Goal: Task Accomplishment & Management: Manage account settings

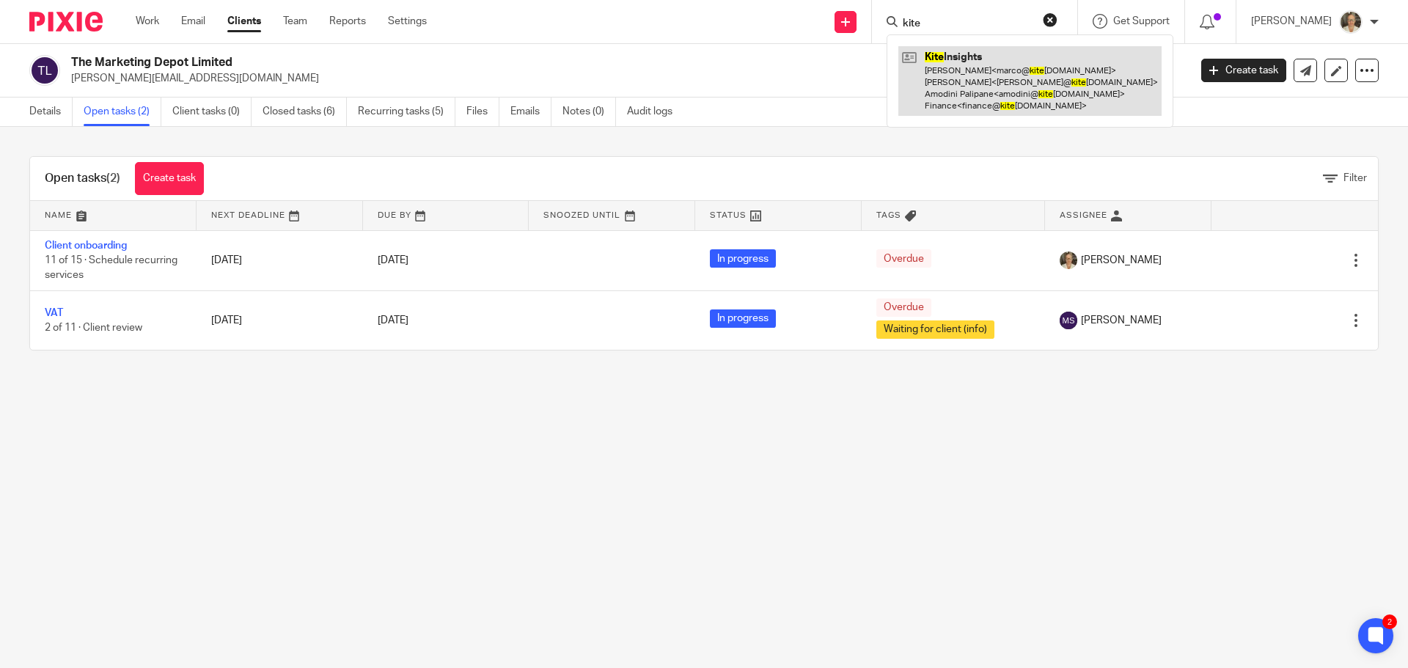
type input "kite"
click at [989, 76] on link at bounding box center [1029, 81] width 263 height 70
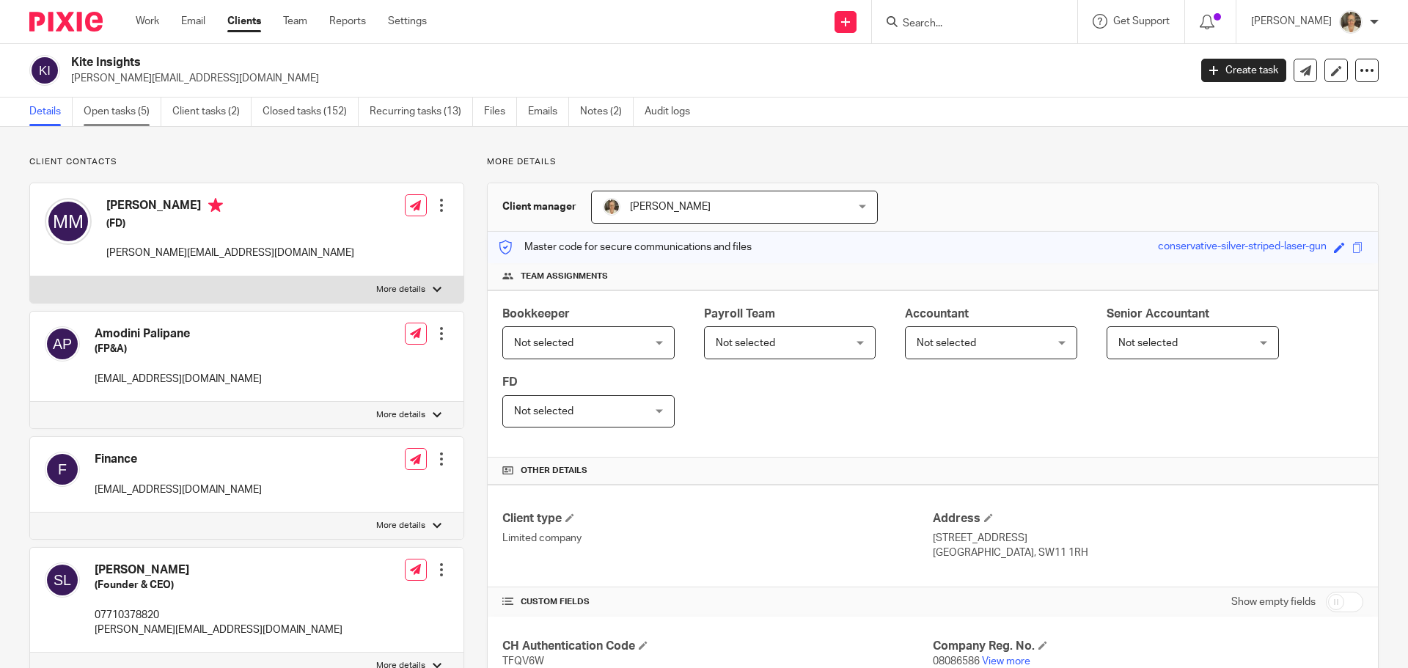
click at [103, 110] on link "Open tasks (5)" at bounding box center [123, 112] width 78 height 29
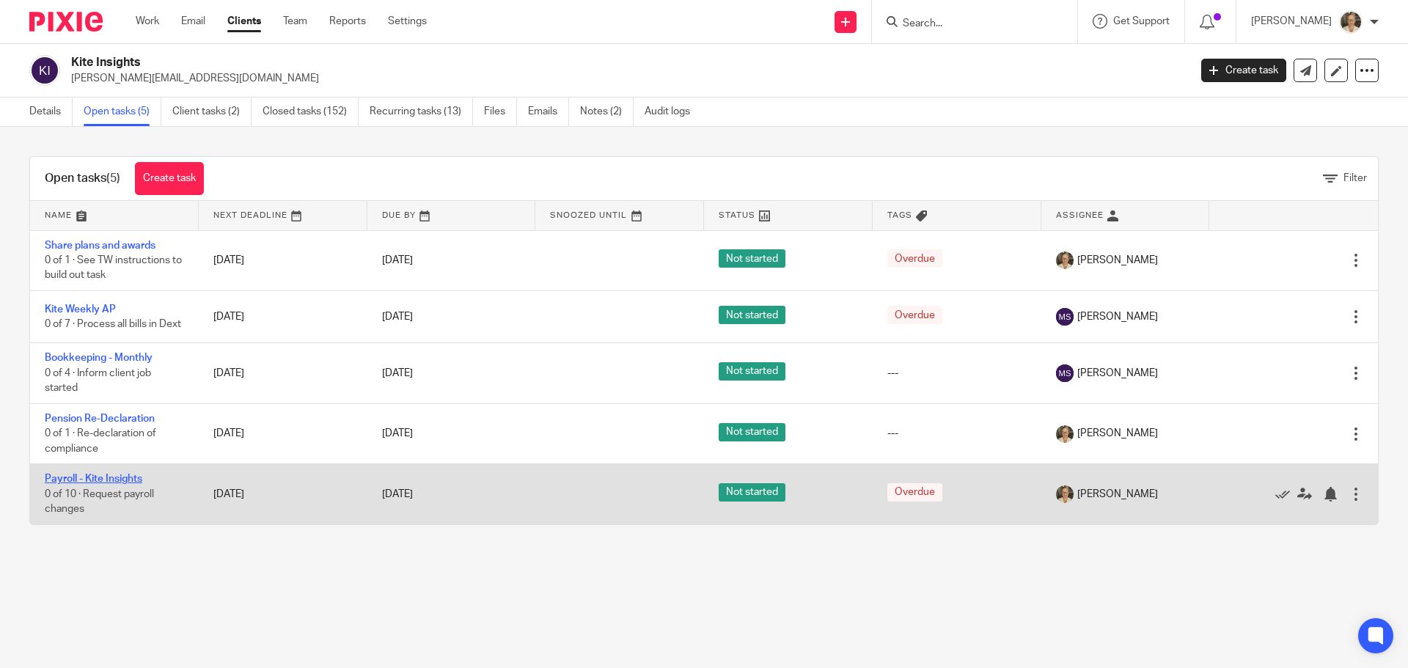
click at [112, 484] on link "Payroll - Kite Insights" at bounding box center [94, 479] width 98 height 10
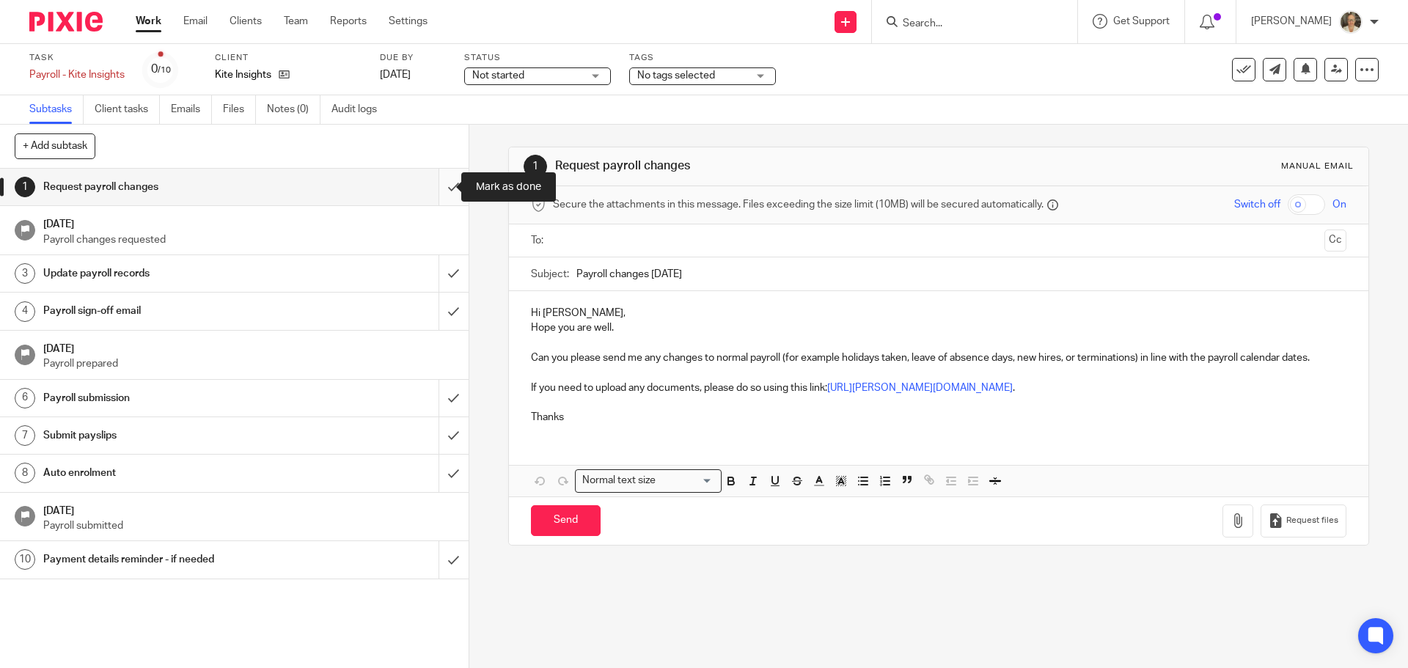
click at [439, 194] on input "submit" at bounding box center [234, 187] width 469 height 37
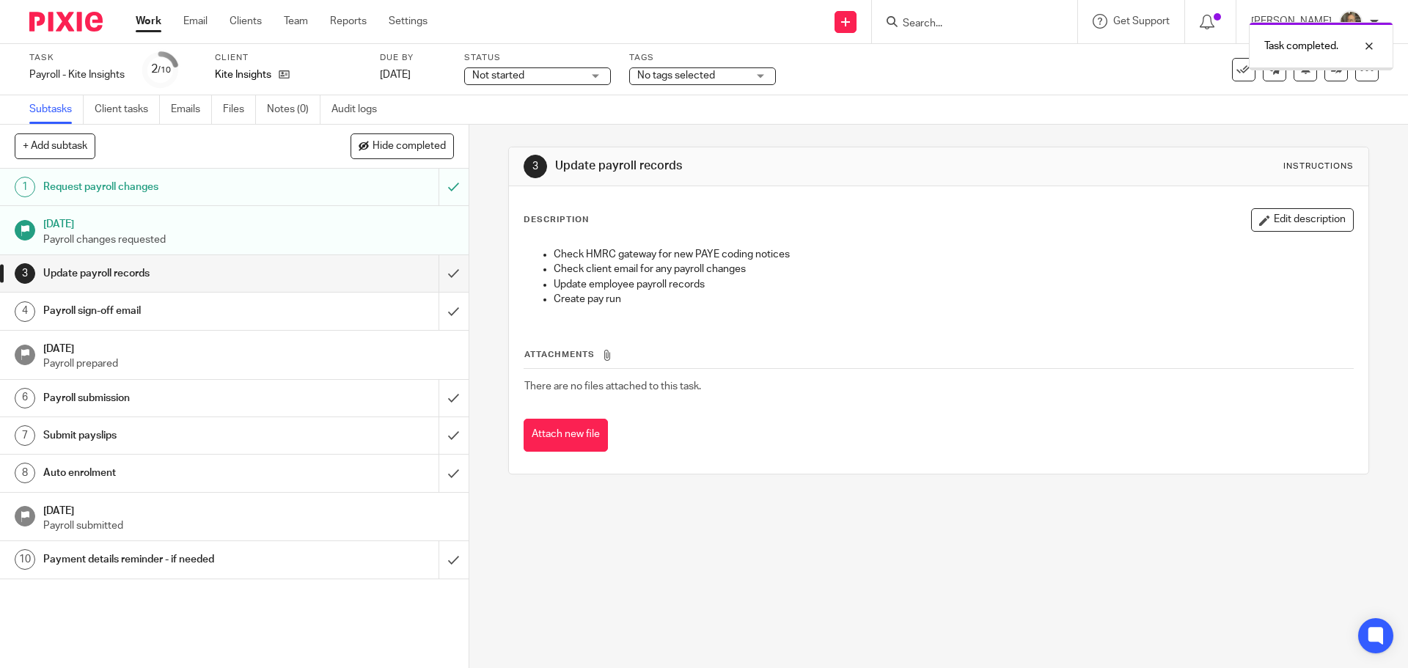
click at [435, 267] on input "submit" at bounding box center [234, 273] width 469 height 37
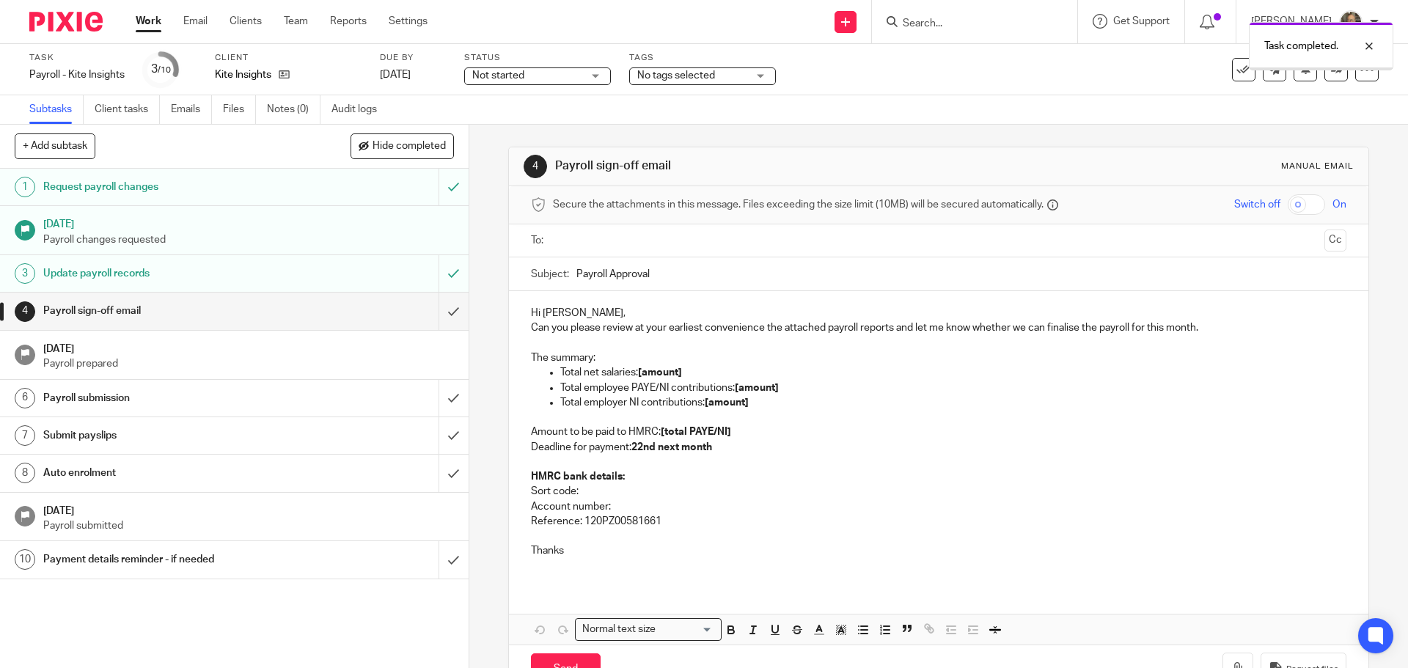
click at [435, 307] on input "submit" at bounding box center [234, 311] width 469 height 37
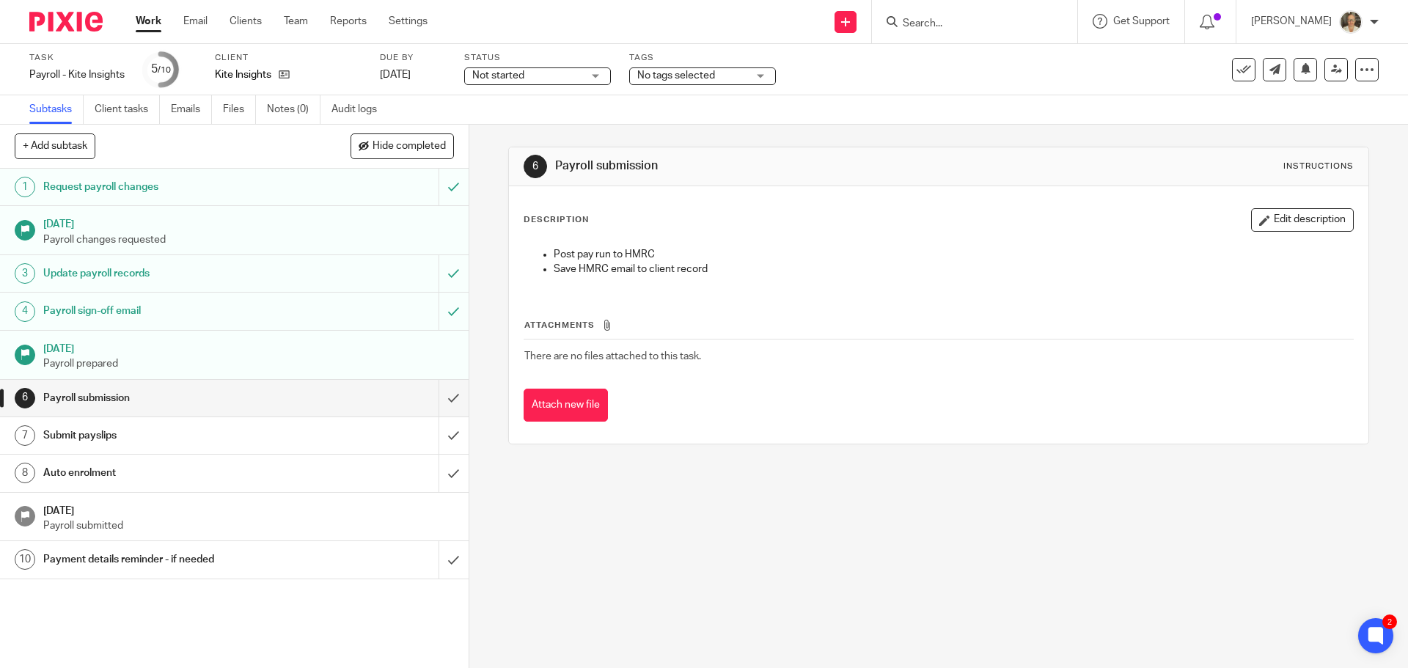
drag, startPoint x: 1008, startPoint y: 18, endPoint x: 1014, endPoint y: 23, distance: 7.8
click at [1010, 18] on input "Search" at bounding box center [967, 24] width 132 height 13
click at [289, 75] on icon at bounding box center [284, 74] width 11 height 11
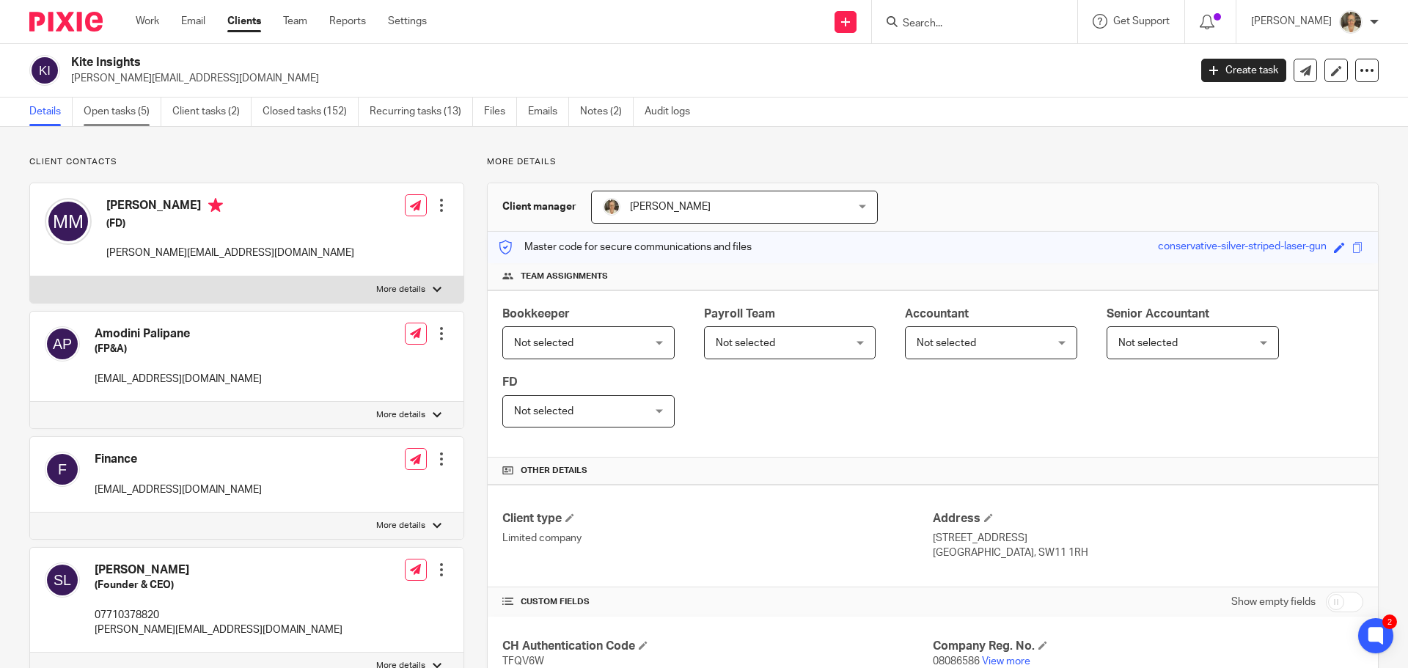
click at [119, 109] on link "Open tasks (5)" at bounding box center [123, 112] width 78 height 29
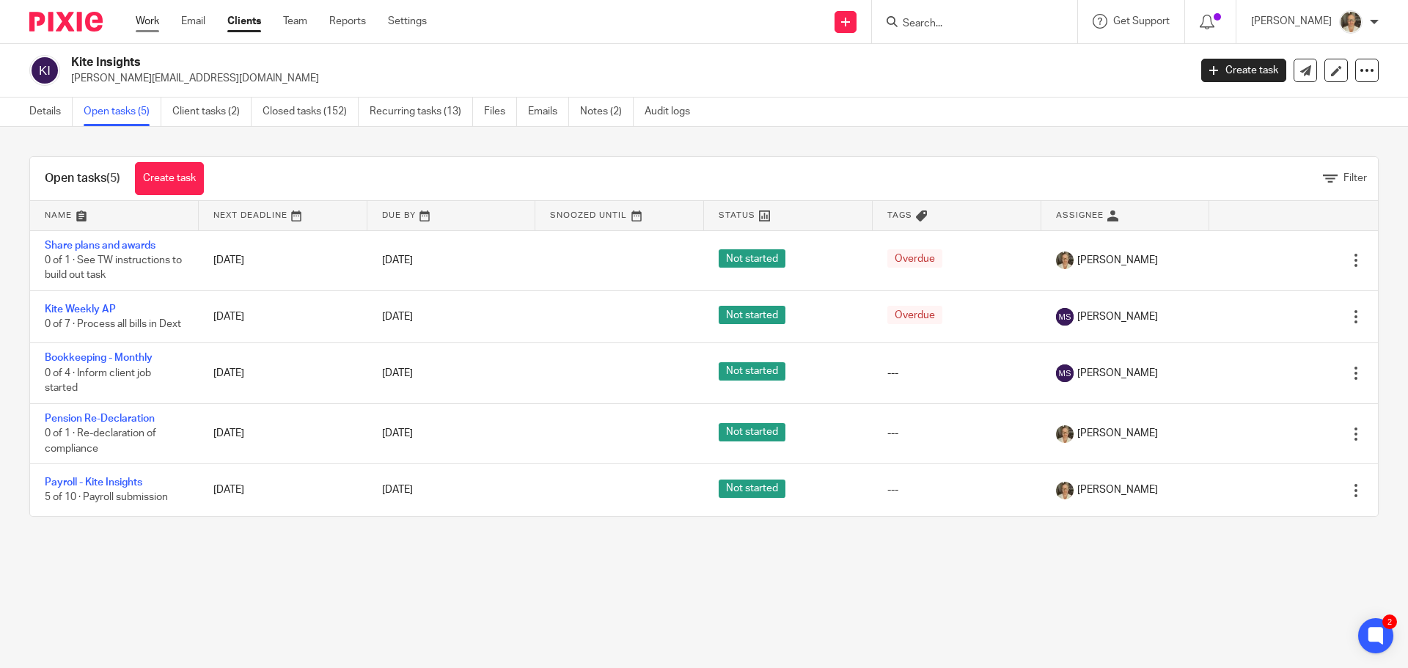
click at [153, 16] on link "Work" at bounding box center [147, 21] width 23 height 15
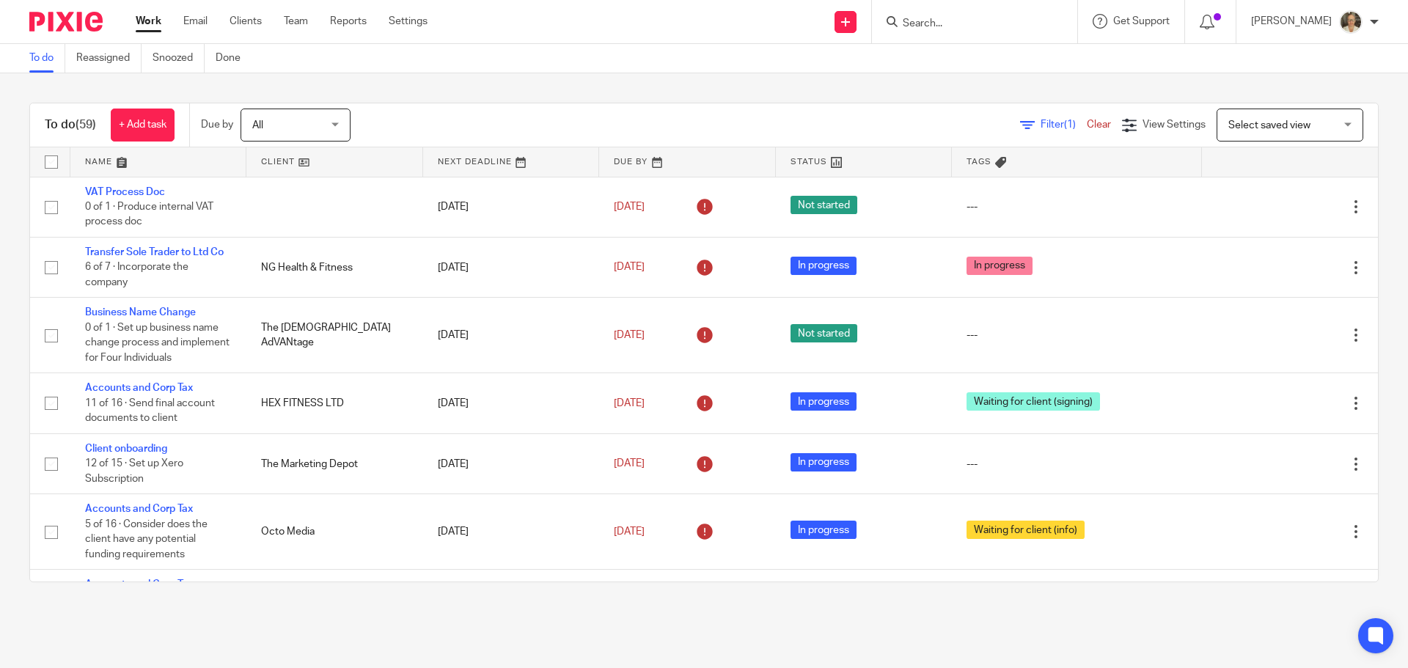
click at [967, 26] on input "Search" at bounding box center [967, 24] width 132 height 13
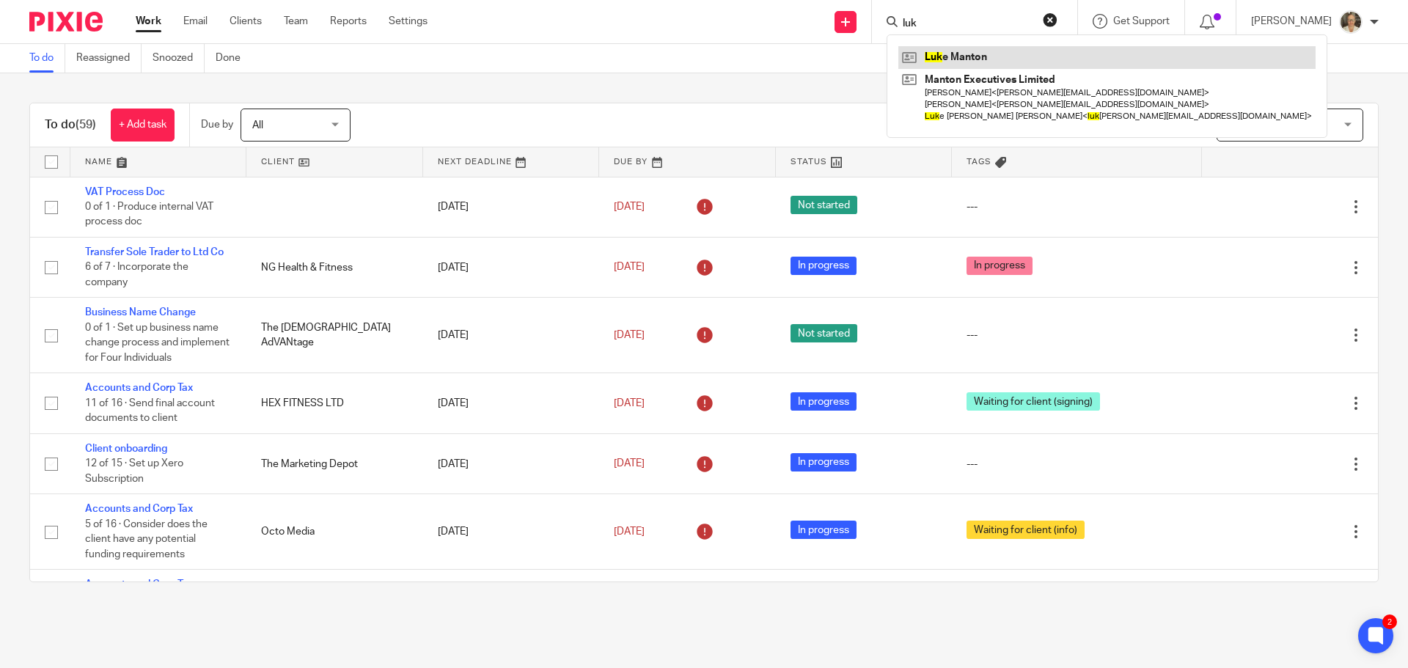
type input "luk"
click at [964, 52] on link at bounding box center [1106, 57] width 417 height 22
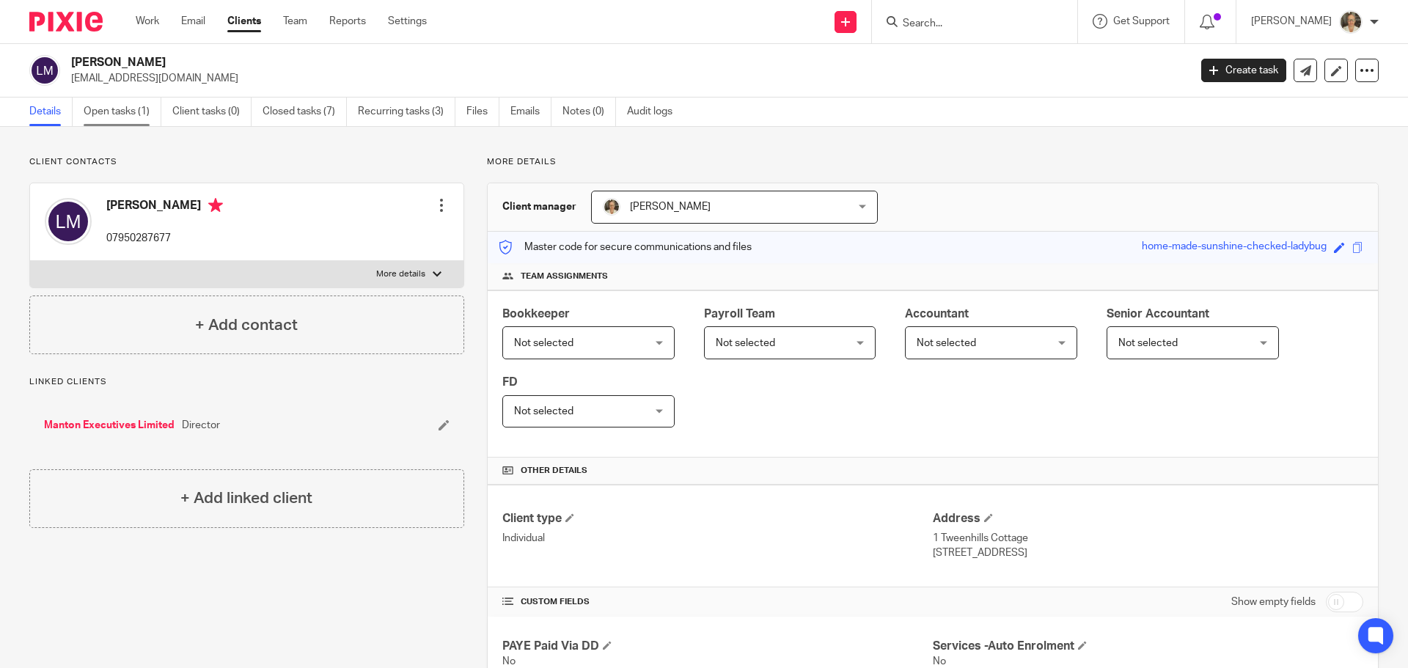
click at [128, 115] on link "Open tasks (1)" at bounding box center [123, 112] width 78 height 29
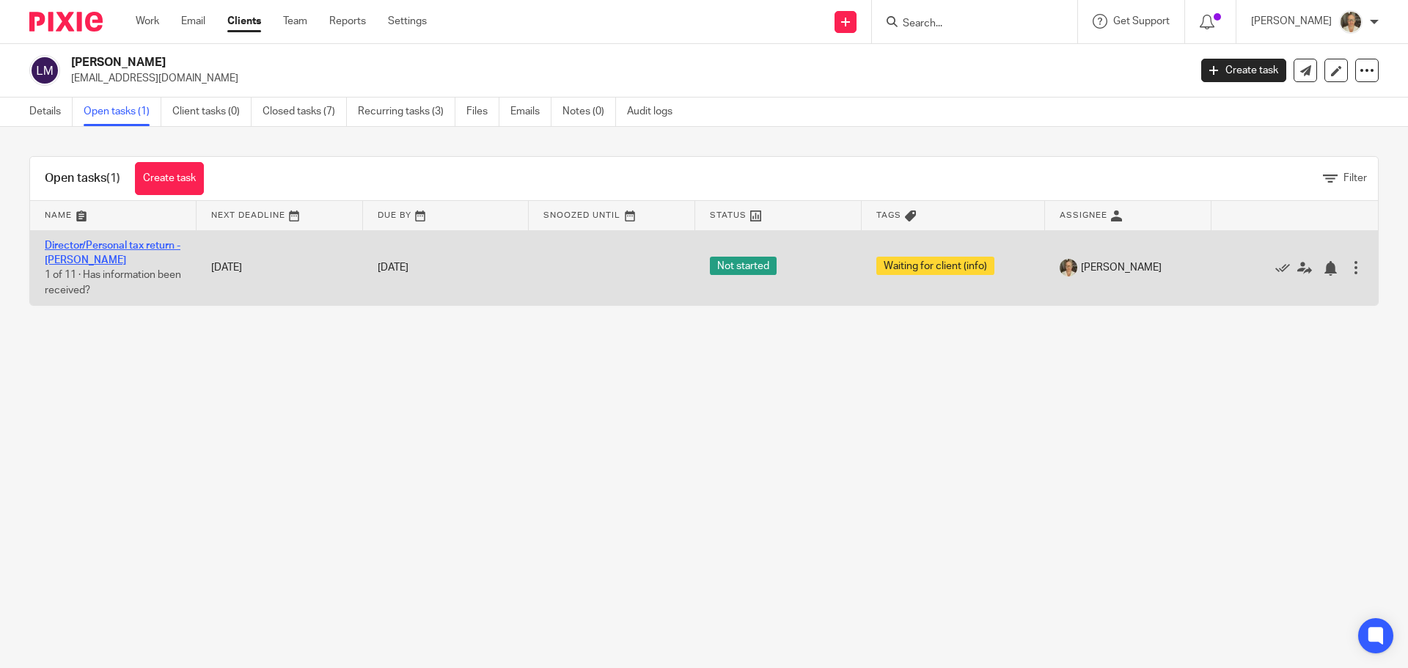
click at [79, 249] on link "Director/Personal tax return - [PERSON_NAME]" at bounding box center [113, 253] width 136 height 25
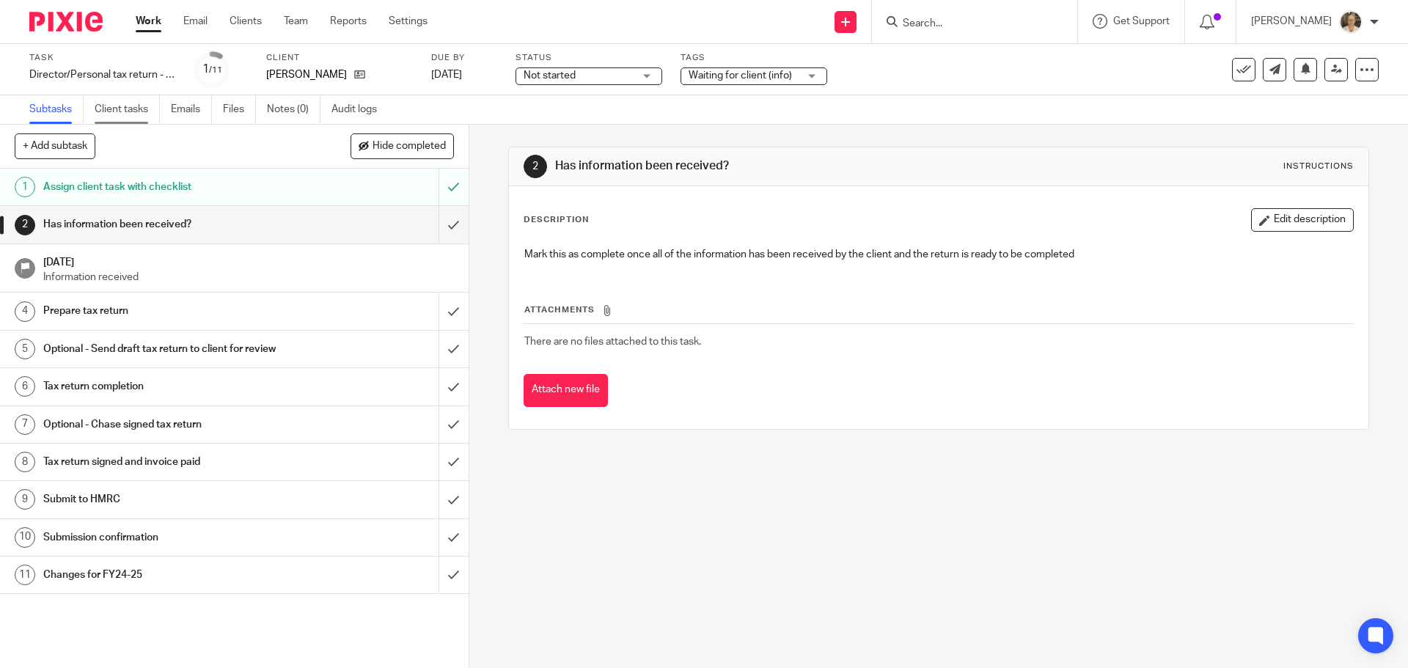
click at [120, 111] on link "Client tasks" at bounding box center [127, 109] width 65 height 29
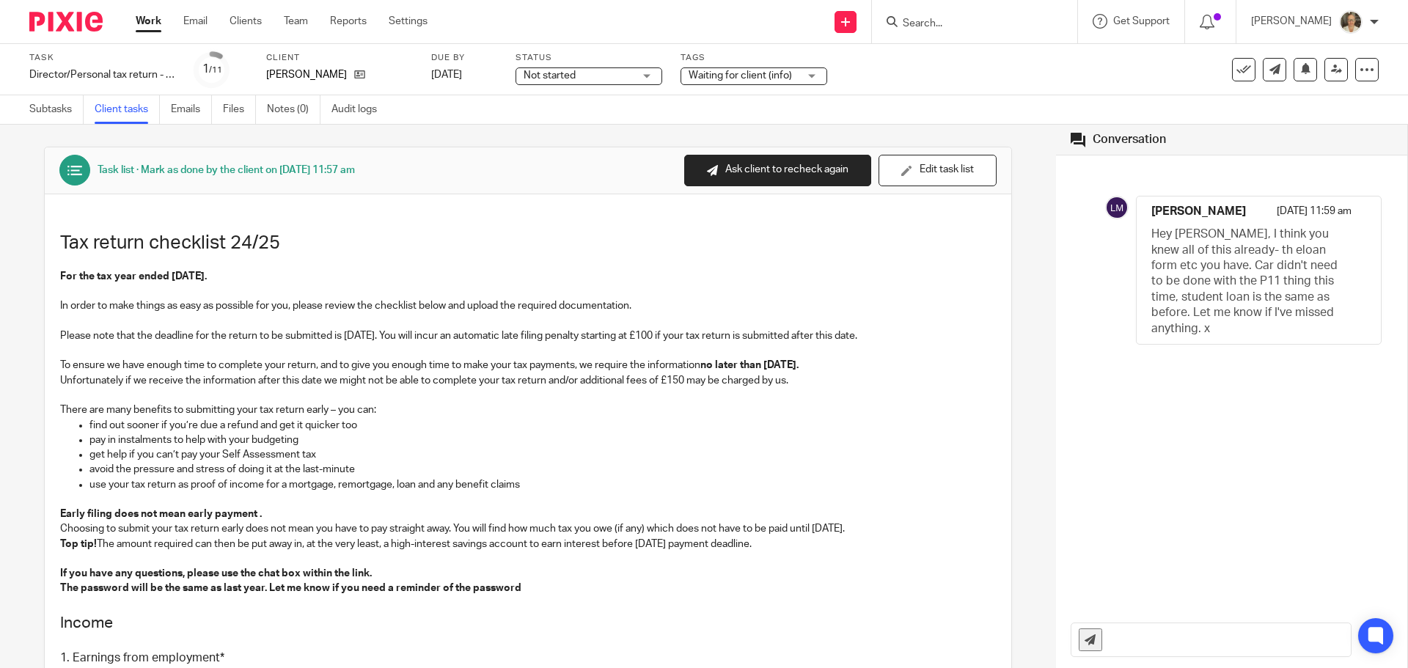
click at [1178, 639] on input "text" at bounding box center [1229, 639] width 241 height 33
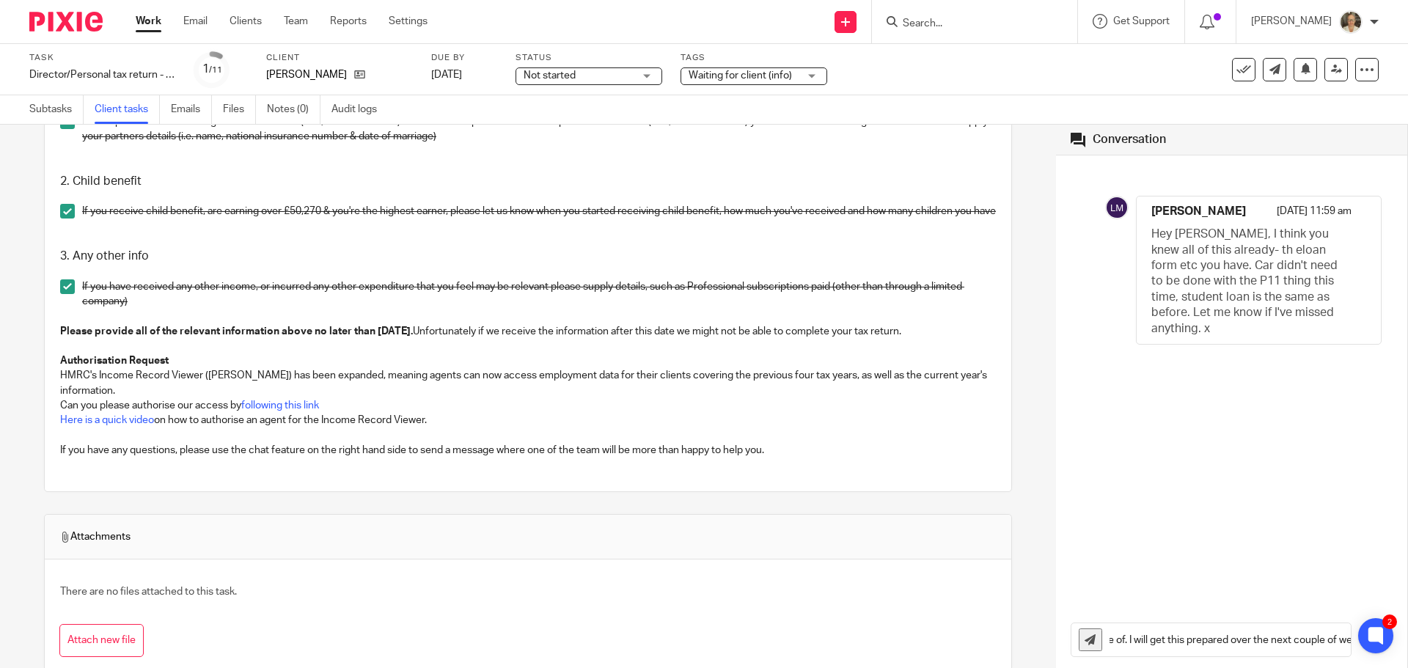
scroll to position [0, 726]
type input "Hi Luke. Thanks for completing this. I appreciate it might feel pointless, but …"
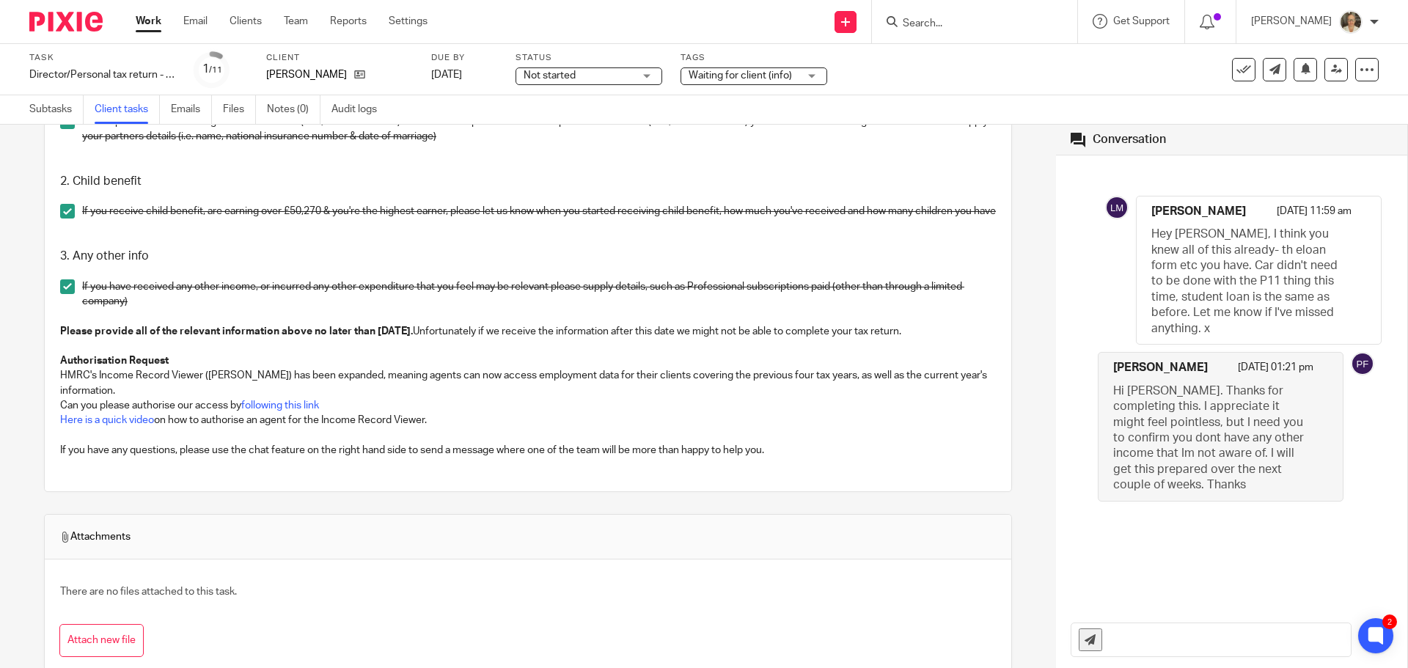
click at [155, 18] on link "Work" at bounding box center [149, 21] width 26 height 15
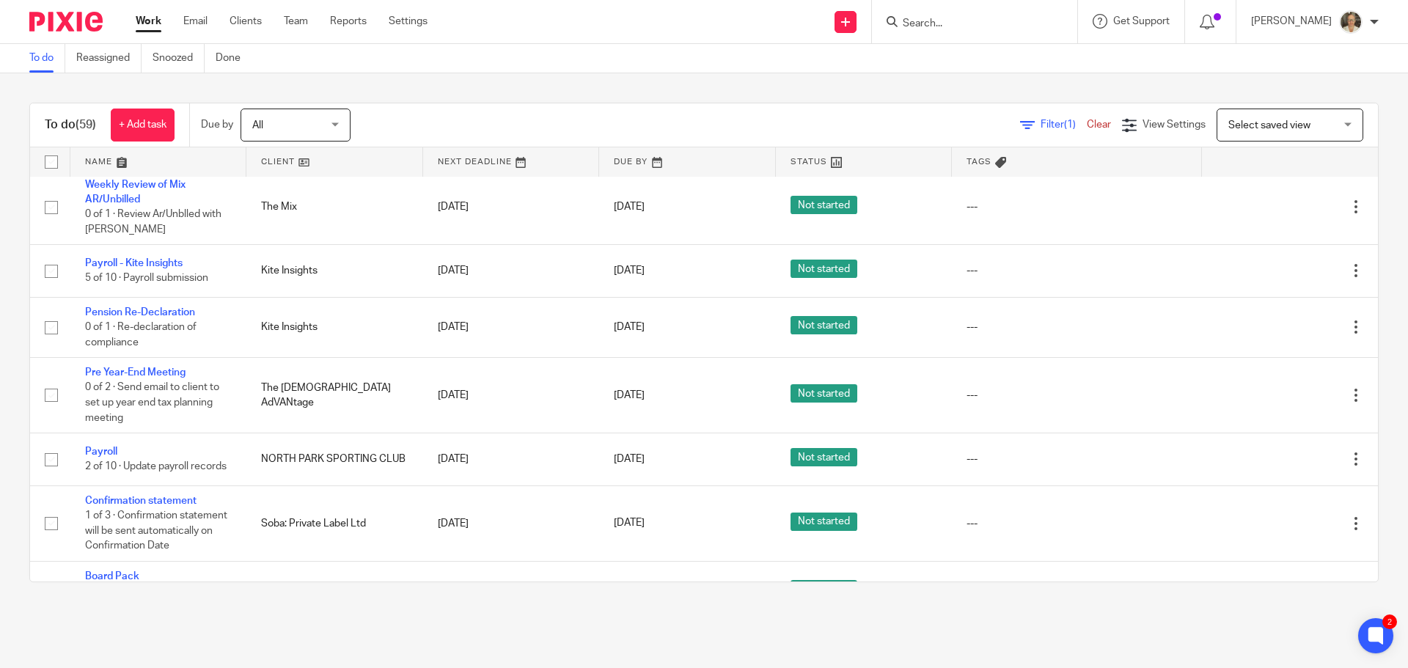
scroll to position [1833, 0]
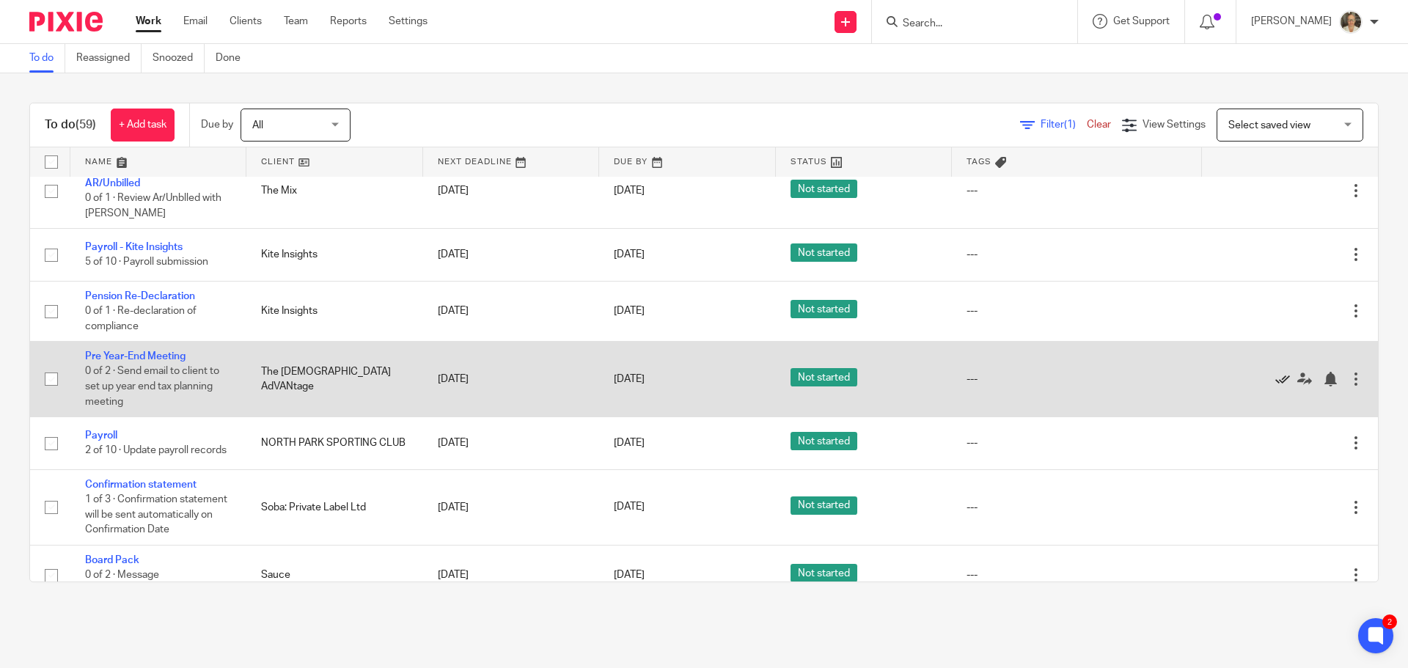
click at [1275, 373] on icon at bounding box center [1282, 379] width 15 height 15
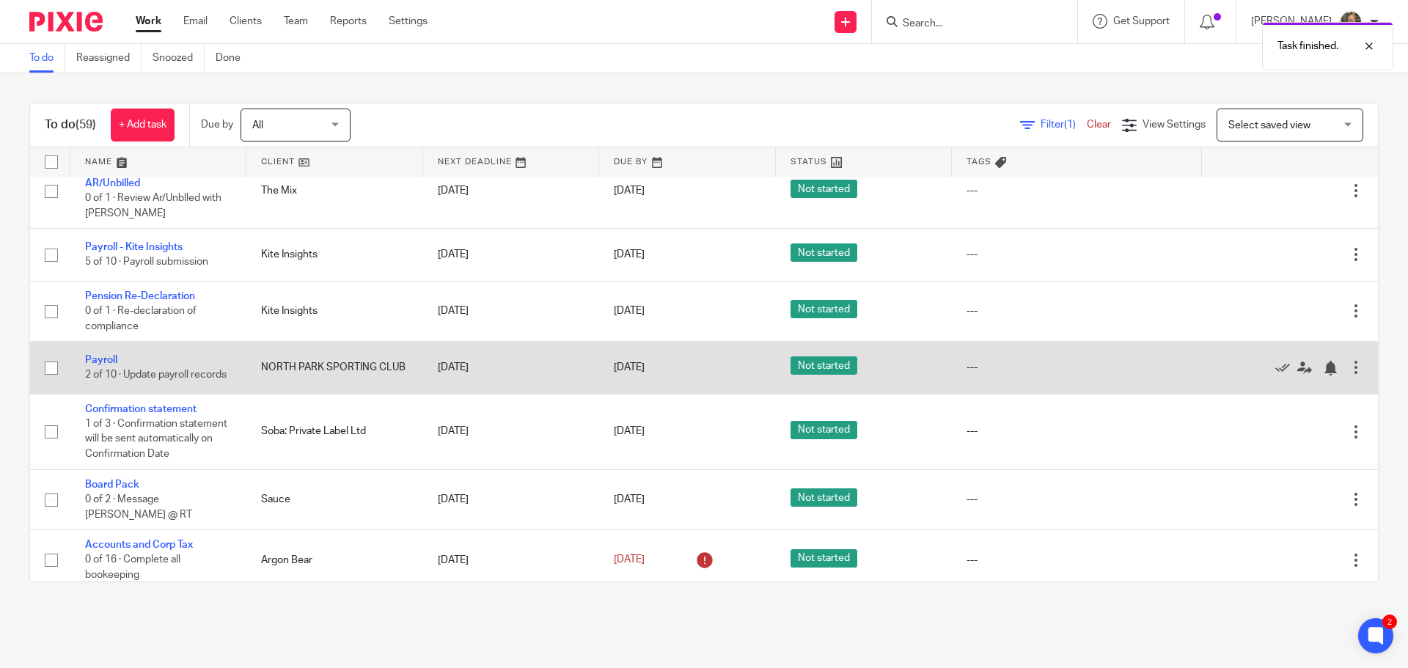
scroll to position [1980, 0]
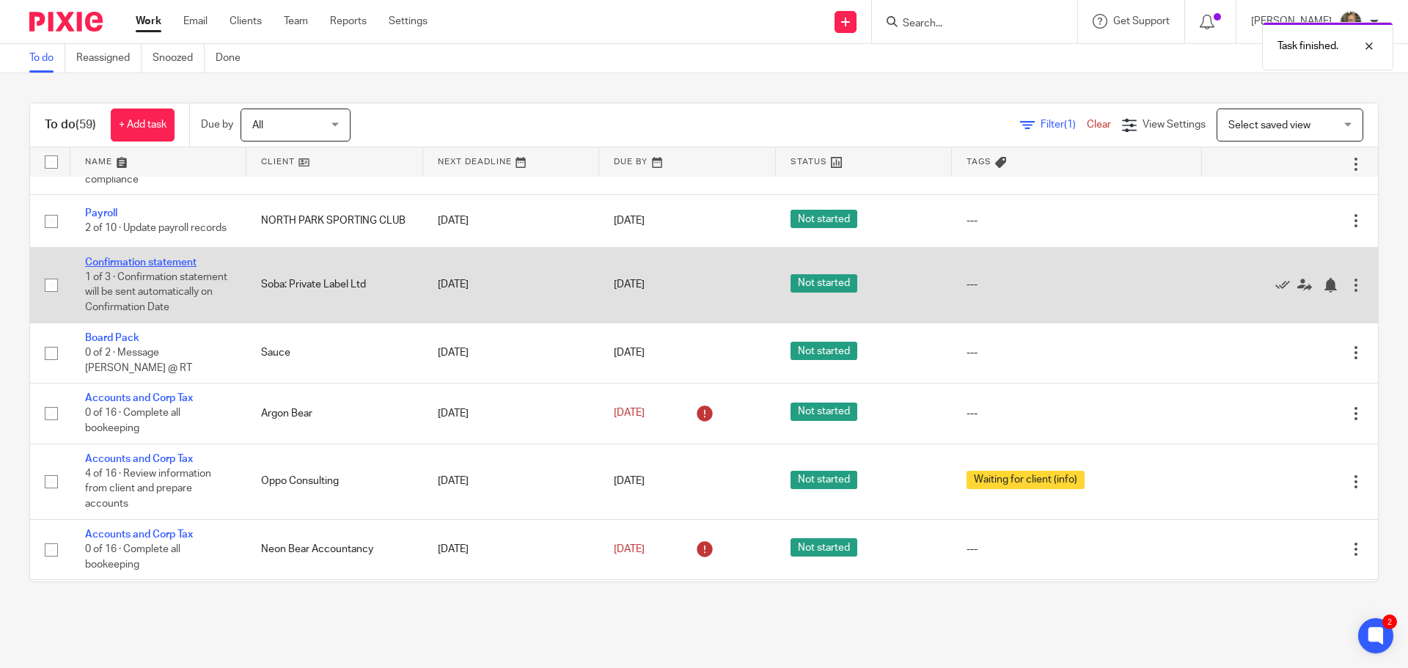
click at [195, 265] on link "Confirmation statement" at bounding box center [140, 262] width 111 height 10
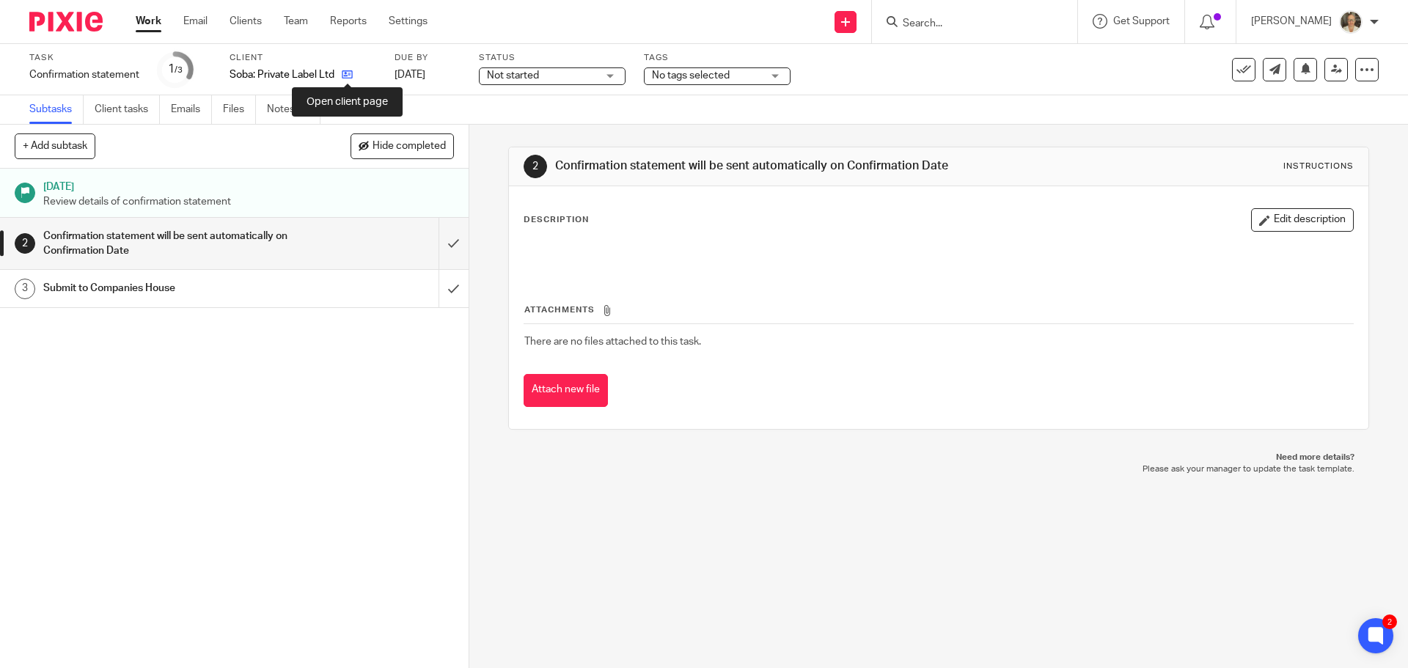
click at [353, 72] on icon at bounding box center [347, 74] width 11 height 11
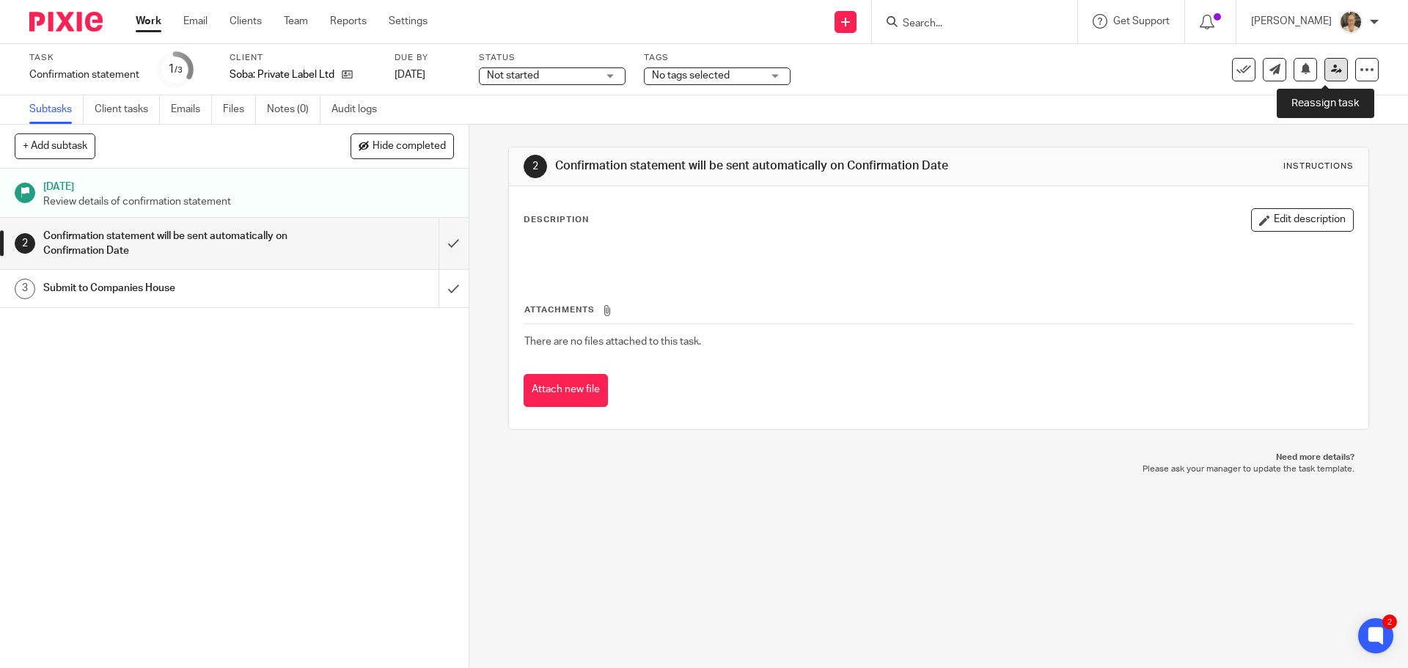
click at [1331, 73] on icon at bounding box center [1336, 69] width 11 height 11
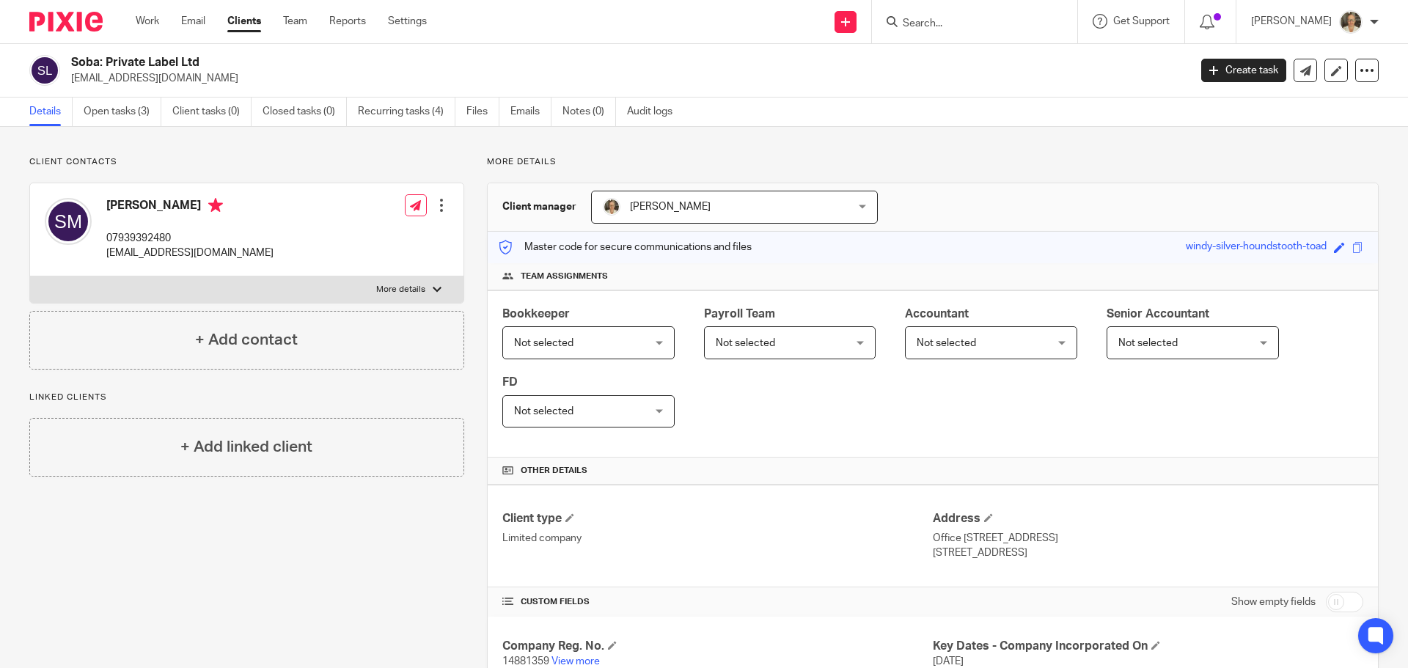
scroll to position [220, 0]
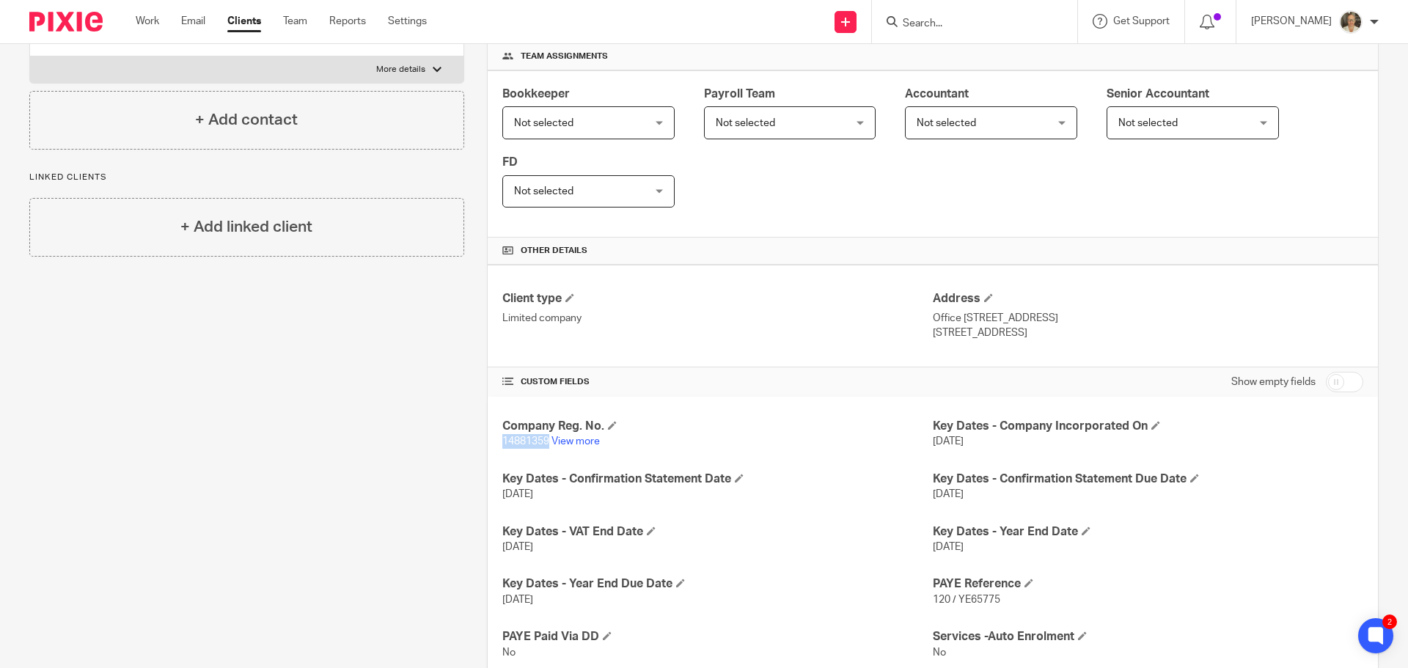
drag, startPoint x: 499, startPoint y: 441, endPoint x: 546, endPoint y: 441, distance: 46.2
click at [546, 441] on span "14881359" at bounding box center [525, 441] width 47 height 10
copy span "14881359"
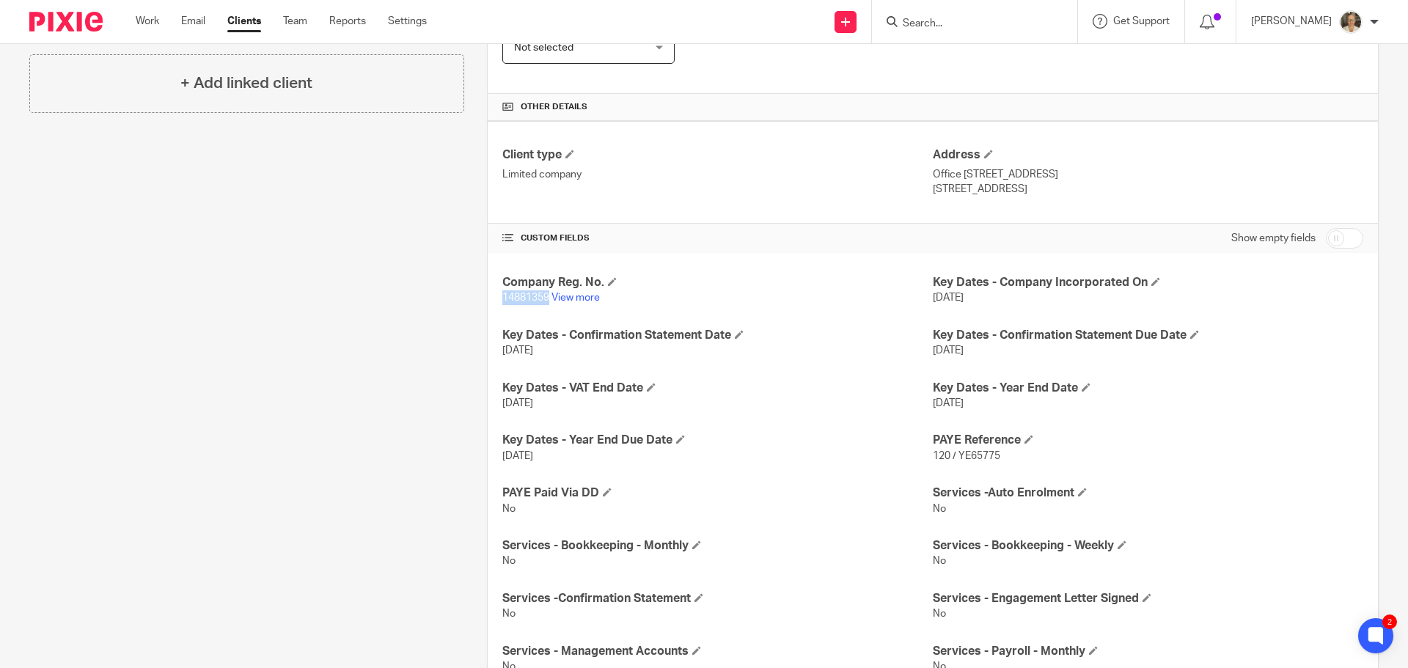
scroll to position [172, 0]
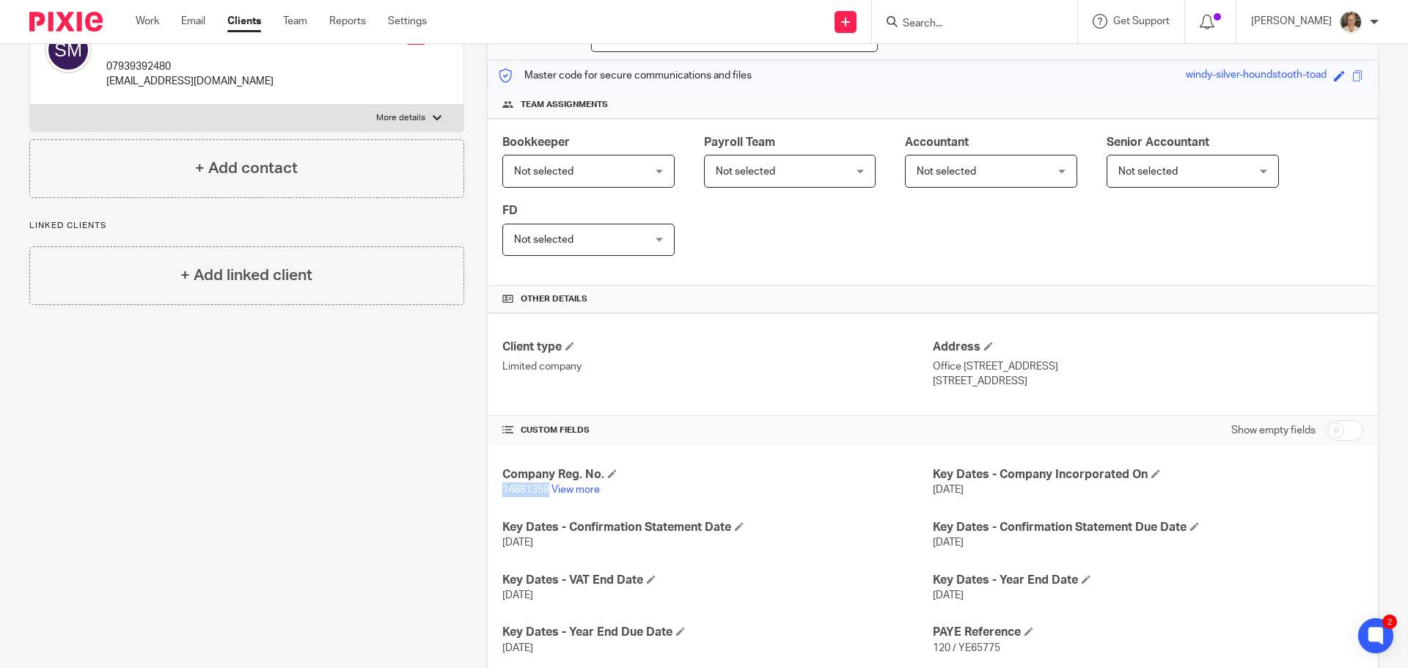
copy span "14881359"
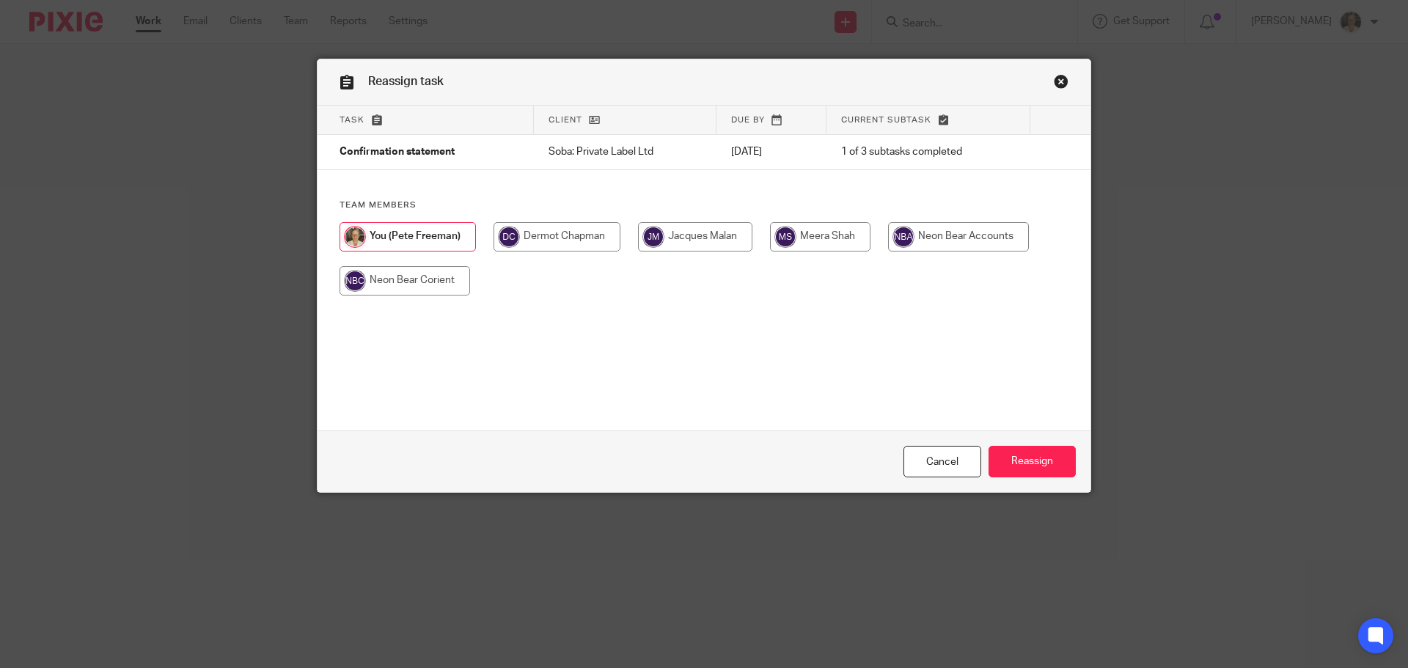
click at [826, 235] on input "radio" at bounding box center [820, 236] width 100 height 29
radio input "true"
click at [1029, 455] on input "Reassign" at bounding box center [1032, 462] width 87 height 32
